Goal: Task Accomplishment & Management: Use online tool/utility

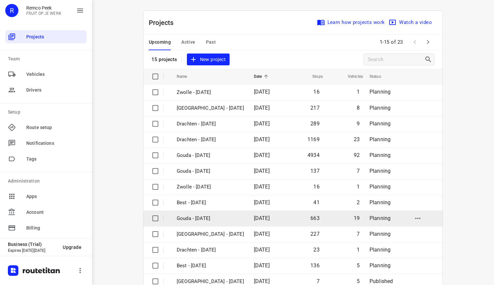
click at [204, 219] on p "Gouda - [DATE]" at bounding box center [210, 219] width 67 height 8
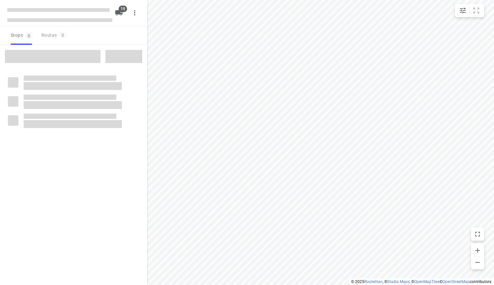
checkbox input "true"
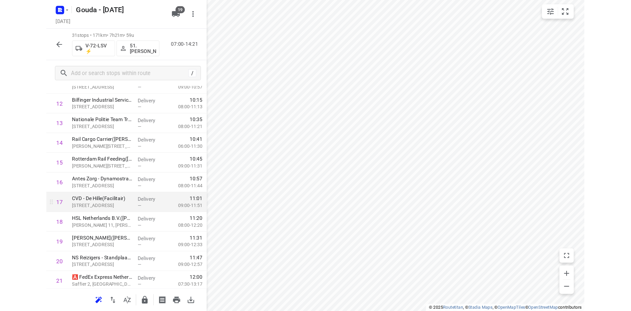
scroll to position [244, 0]
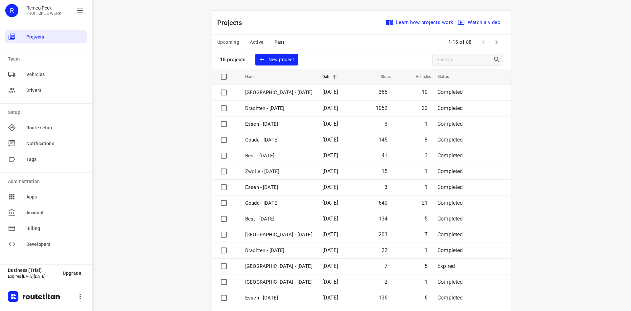
click at [212, 43] on div "Upcoming Active Past 1-15 of 88" at bounding box center [361, 43] width 299 height 16
click at [221, 42] on span "Upcoming" at bounding box center [228, 42] width 22 height 8
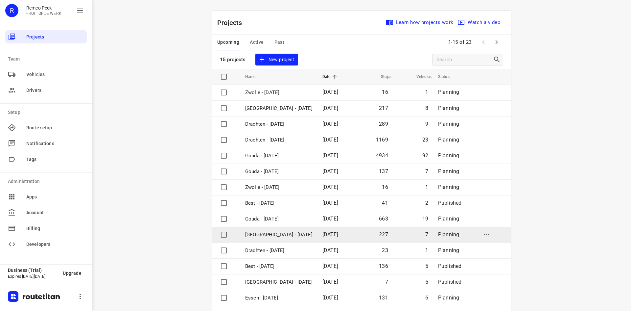
scroll to position [22, 0]
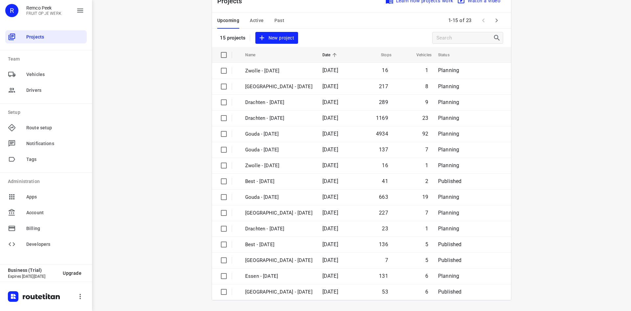
click at [499, 23] on button "button" at bounding box center [496, 20] width 13 height 13
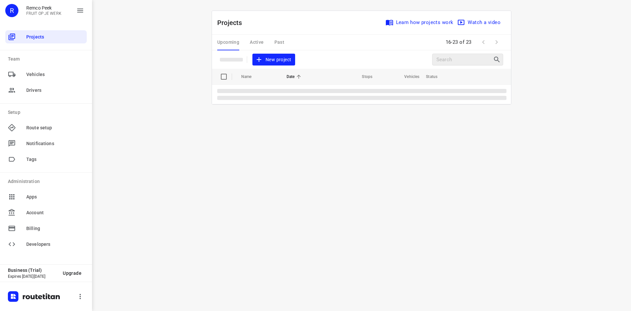
scroll to position [0, 0]
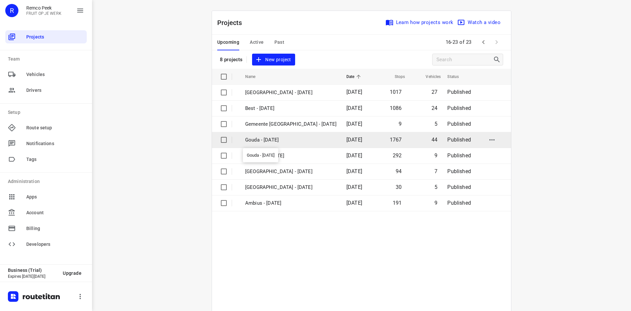
click at [265, 139] on p "Gouda - Wednesday" at bounding box center [290, 140] width 91 height 8
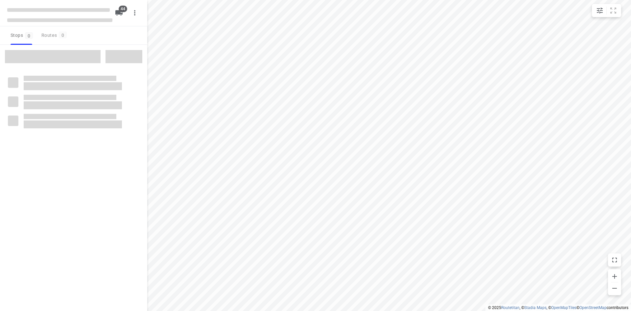
type input "distance"
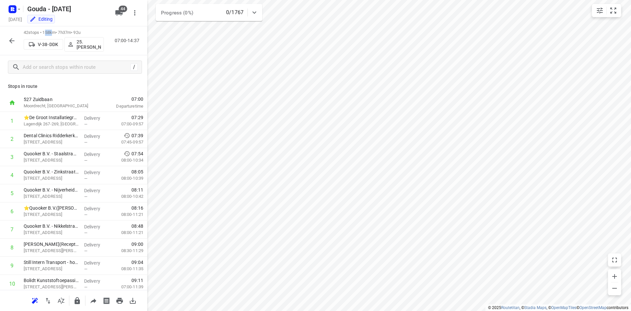
drag, startPoint x: 47, startPoint y: 32, endPoint x: 58, endPoint y: 33, distance: 11.9
click at [58, 33] on p "42 stops • 158km • 7h37m • 92u" at bounding box center [64, 33] width 80 height 6
click at [45, 30] on p "42 stops • 158km • 7h37m • 92u" at bounding box center [64, 33] width 80 height 6
drag, startPoint x: 46, startPoint y: 30, endPoint x: 56, endPoint y: 30, distance: 10.2
click at [56, 30] on p "42 stops • 158km • 7h37m • 92u" at bounding box center [64, 33] width 80 height 6
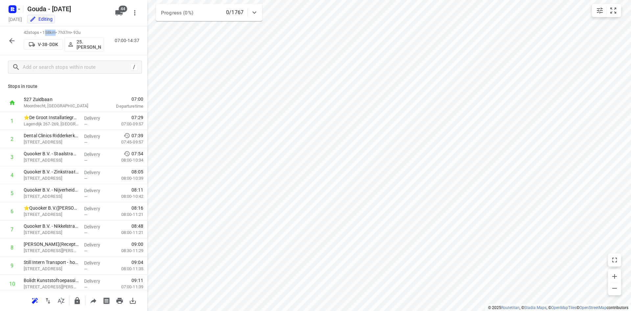
click at [57, 31] on p "42 stops • 158km • 7h37m • 92u" at bounding box center [64, 33] width 80 height 6
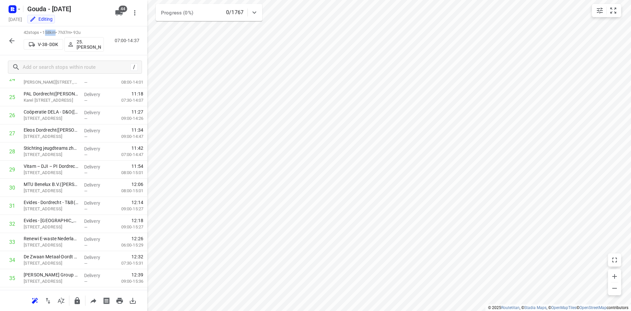
scroll to position [599, 0]
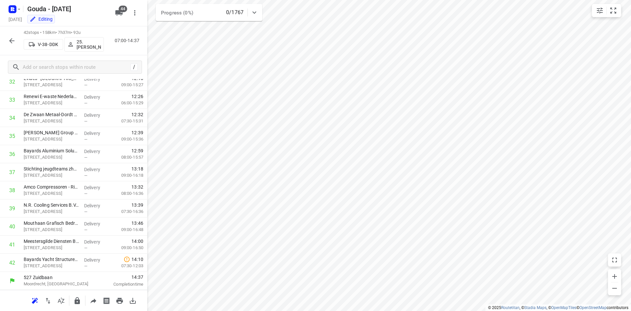
click at [109, 27] on div "42 stops • 158km • 7h37m • 92u V-38-DDK 25. Hassan Schweineh 07:00-14:37" at bounding box center [73, 40] width 147 height 29
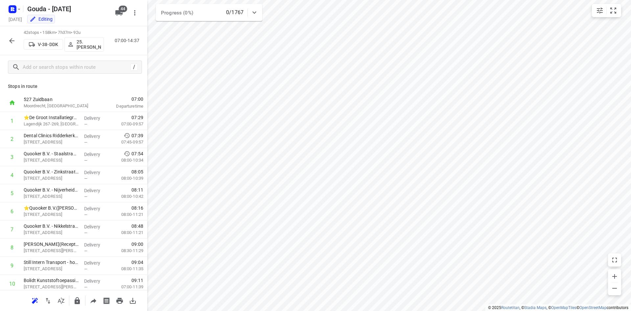
click at [90, 84] on p "Stops in route" at bounding box center [73, 86] width 131 height 7
